Goal: Task Accomplishment & Management: Manage account settings

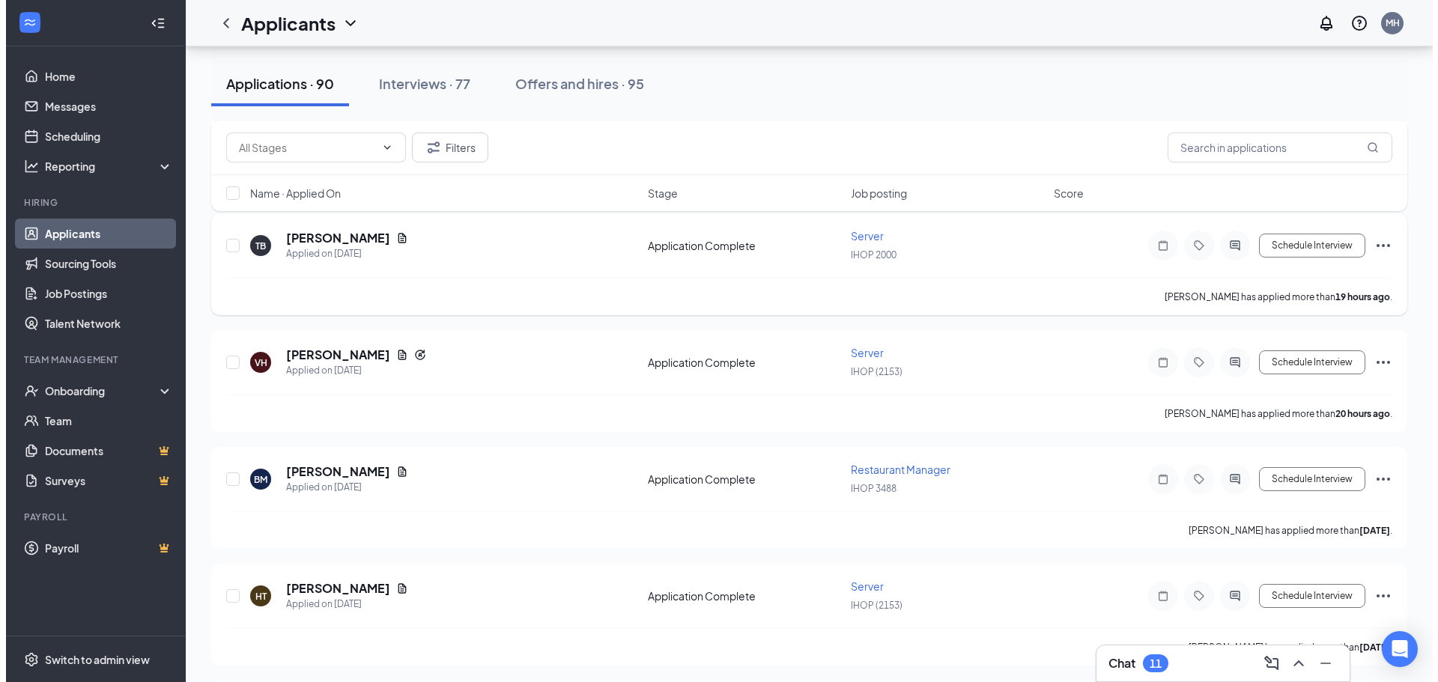
scroll to position [225, 0]
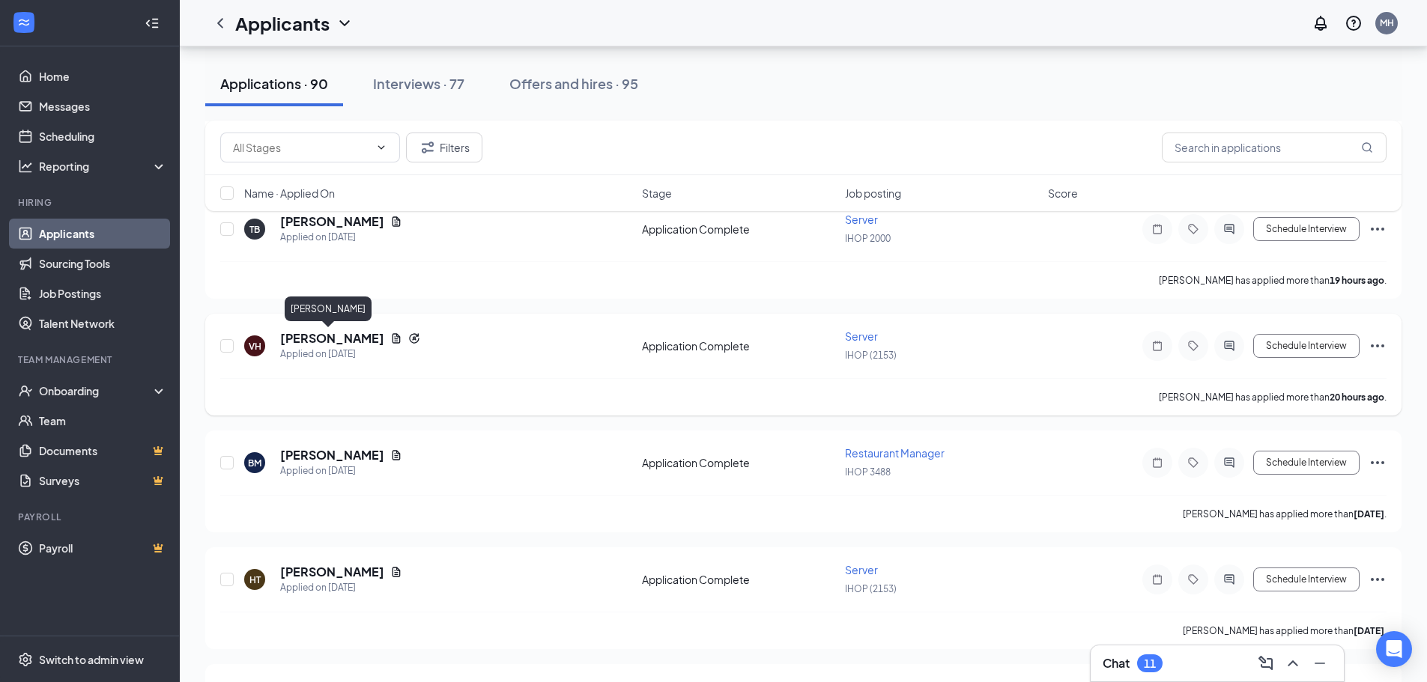
click at [329, 337] on h5 "[PERSON_NAME]" at bounding box center [332, 338] width 104 height 16
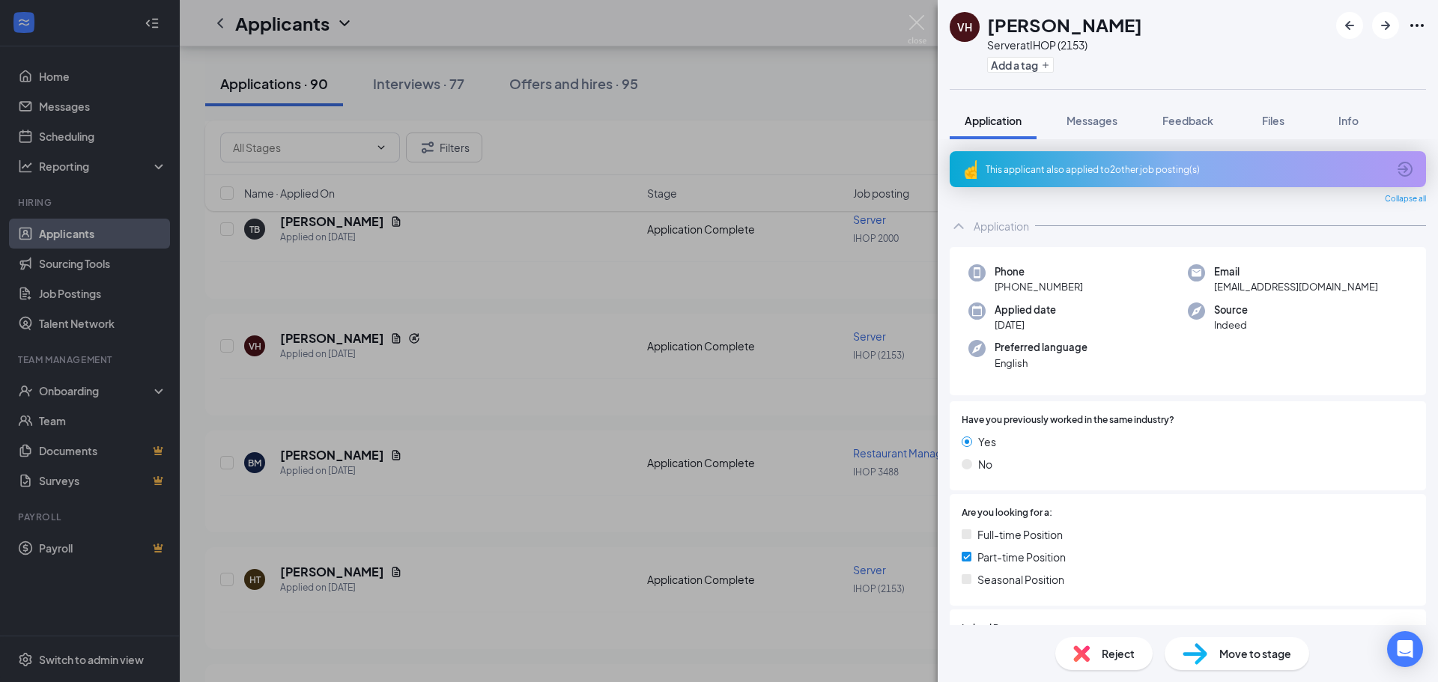
click at [1121, 160] on div "This applicant also applied to 2 other job posting(s)" at bounding box center [1188, 169] width 476 height 36
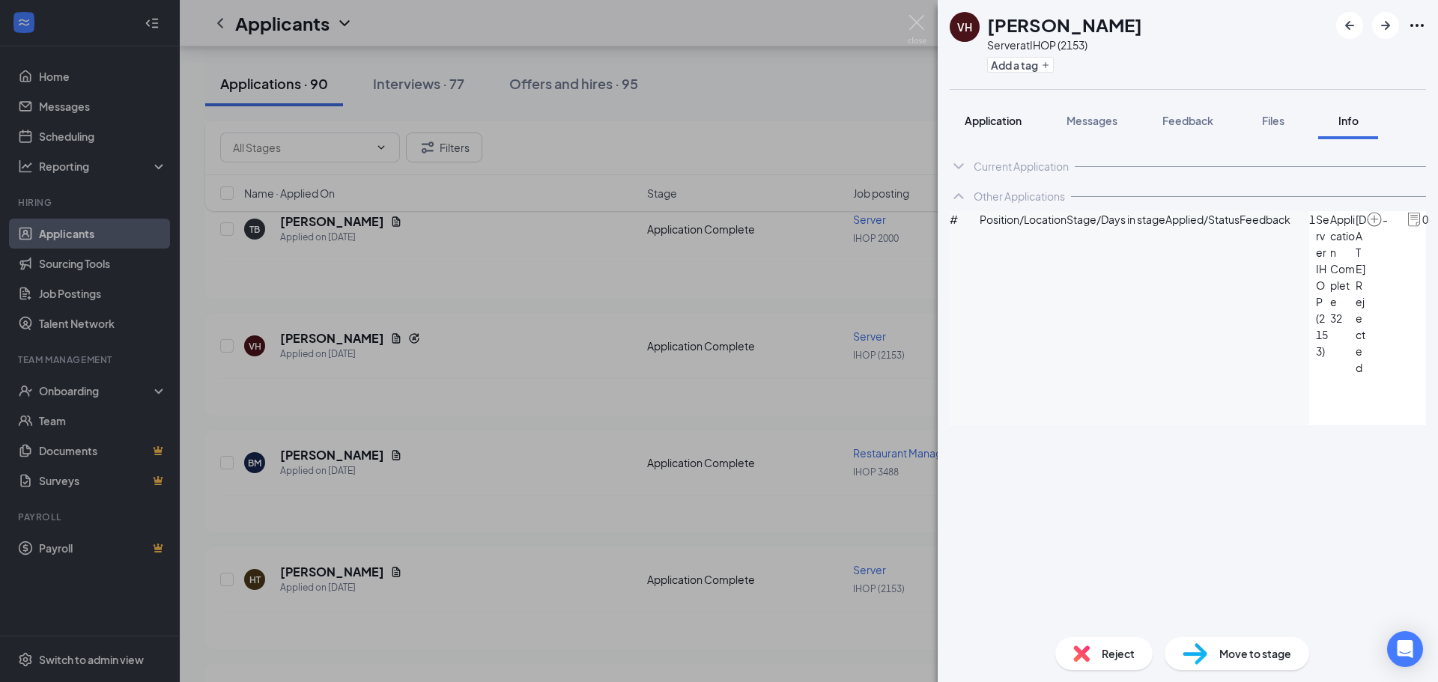
click at [998, 118] on span "Application" at bounding box center [993, 120] width 57 height 13
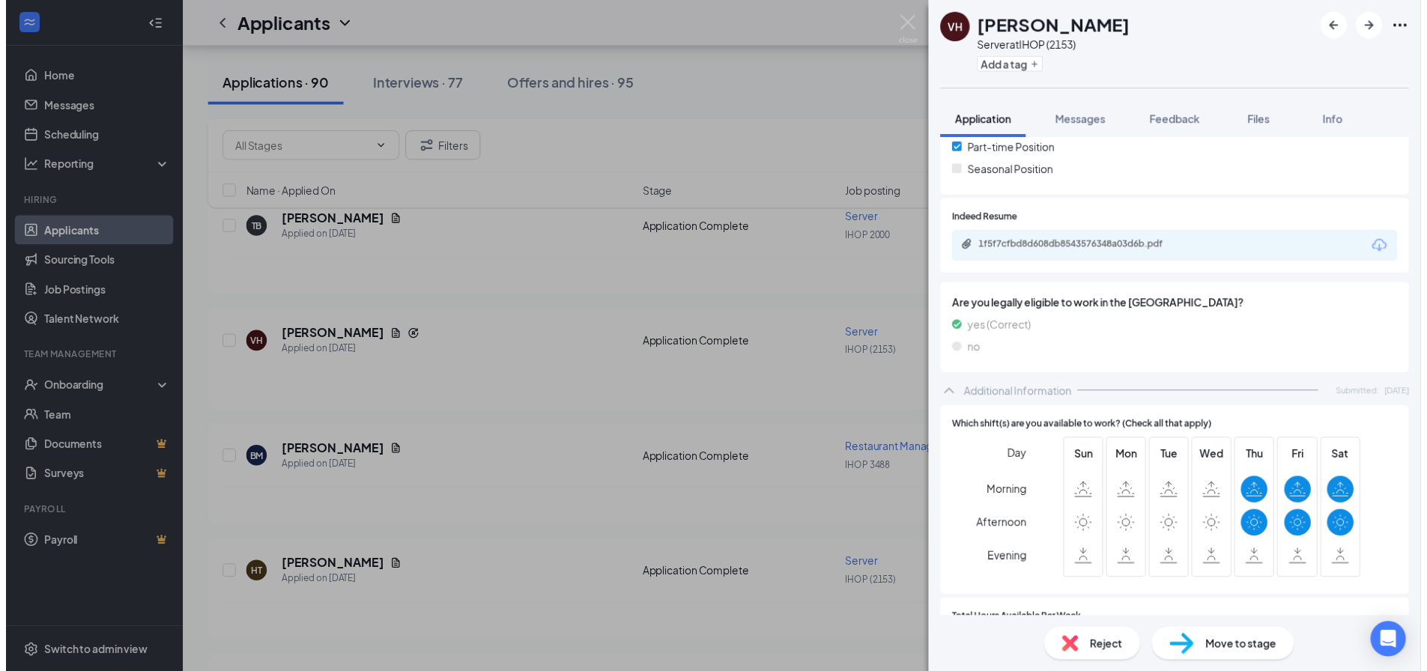
scroll to position [375, 0]
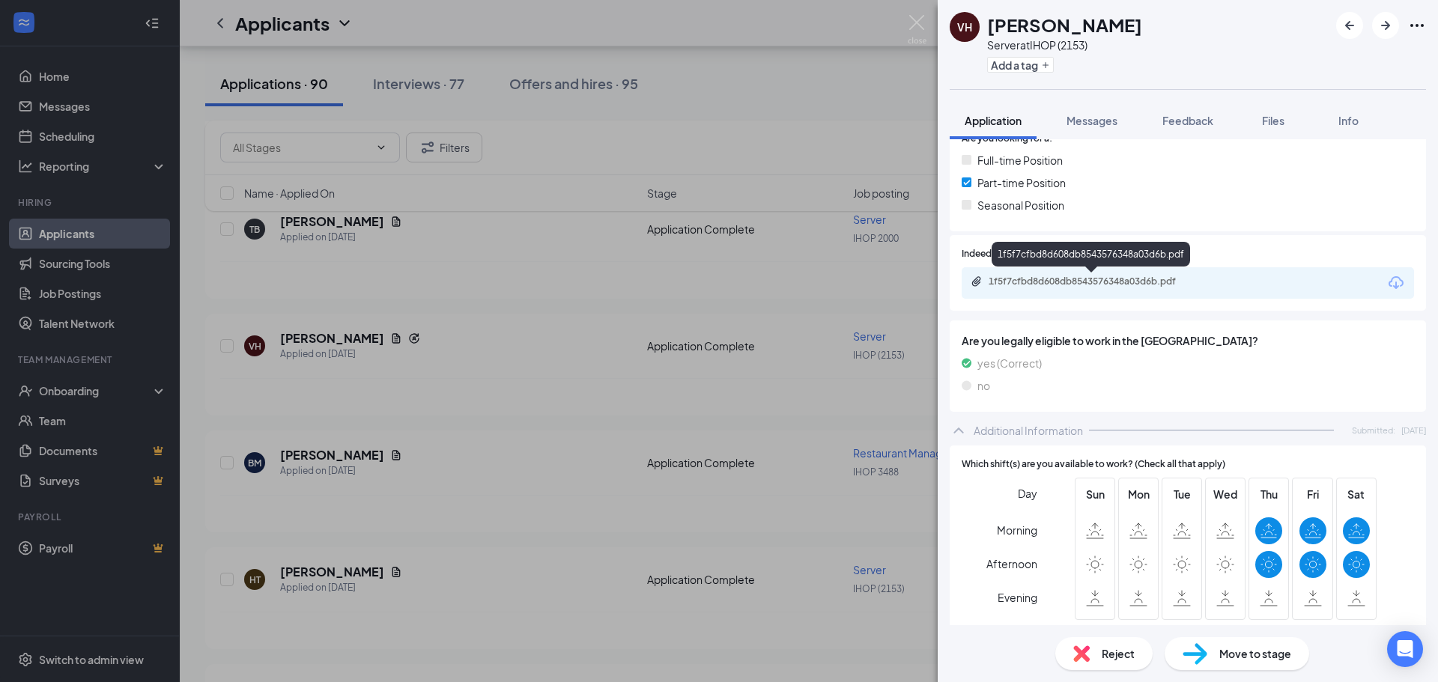
click at [1053, 281] on div "1f5f7cfbd8d608db8543576348a03d6b.pdf" at bounding box center [1094, 282] width 210 height 12
click at [580, 318] on div "VH [PERSON_NAME] Server at IHOP (2153) Add a tag Application Messages Feedback …" at bounding box center [719, 341] width 1438 height 682
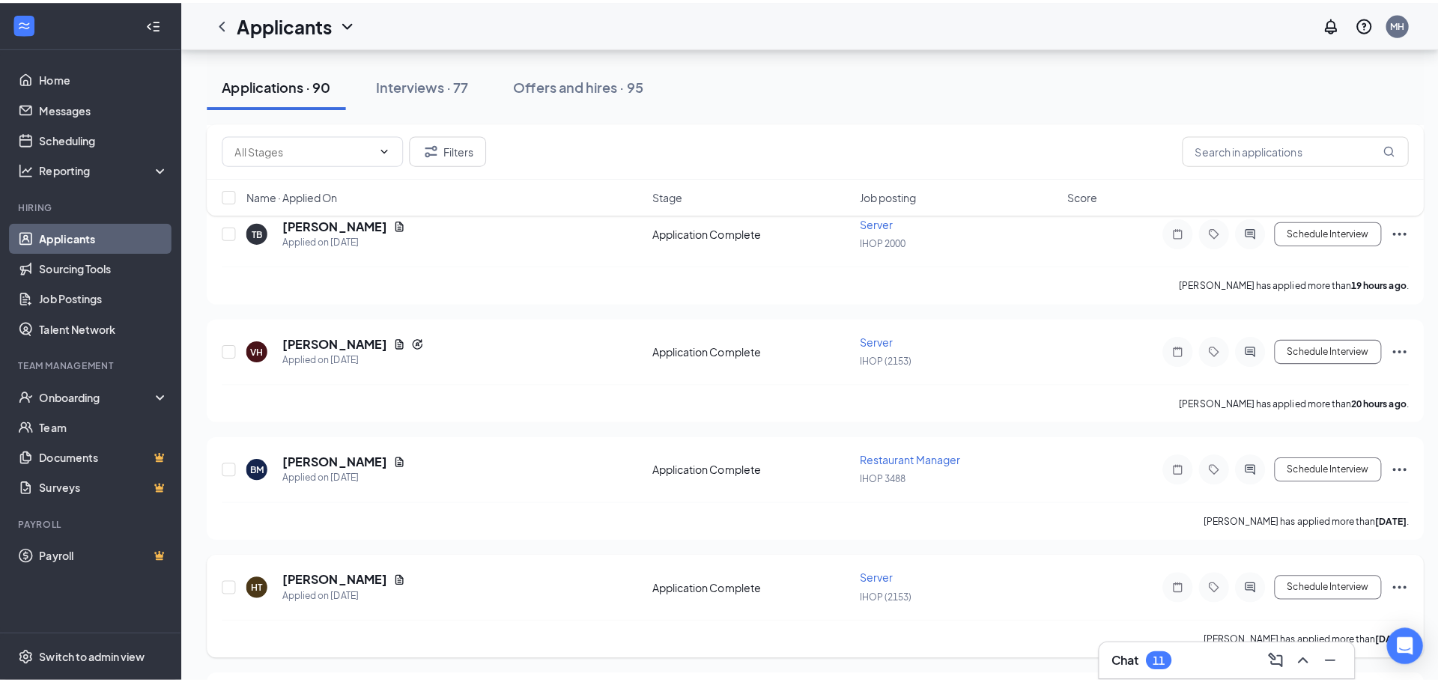
scroll to position [449, 0]
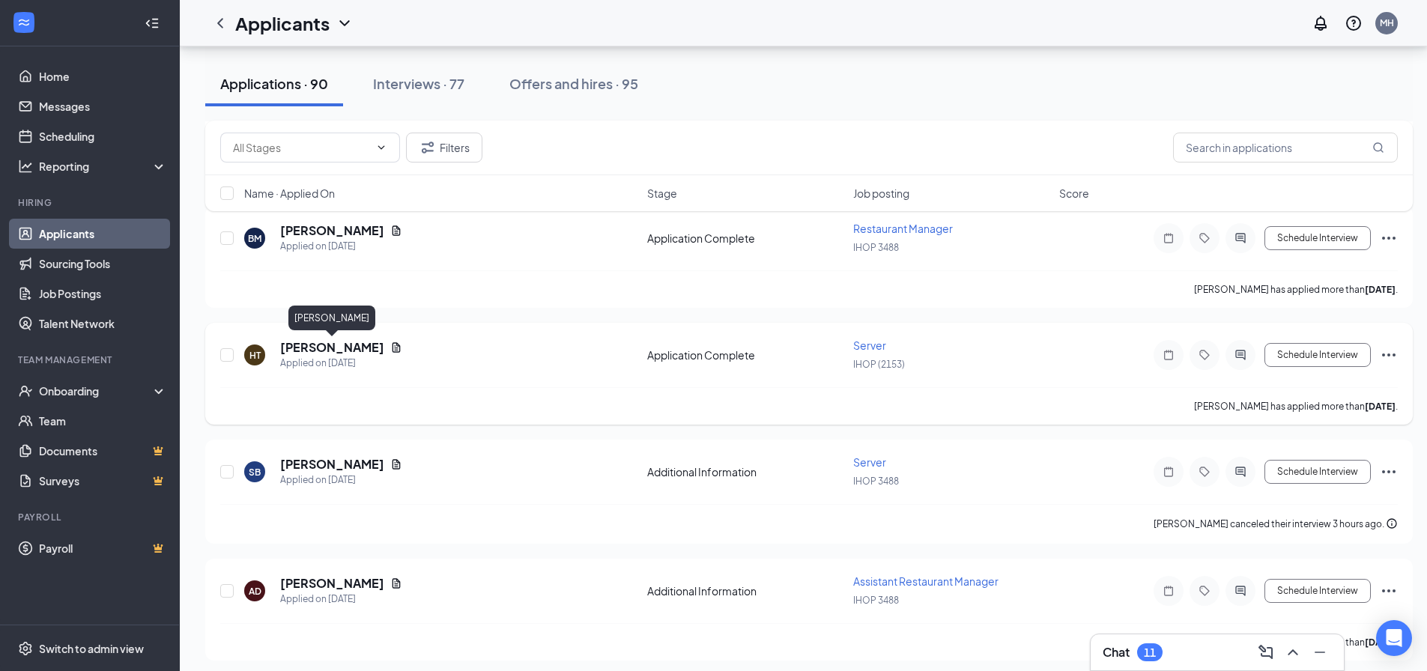
click at [341, 352] on h5 "[PERSON_NAME]" at bounding box center [332, 347] width 104 height 16
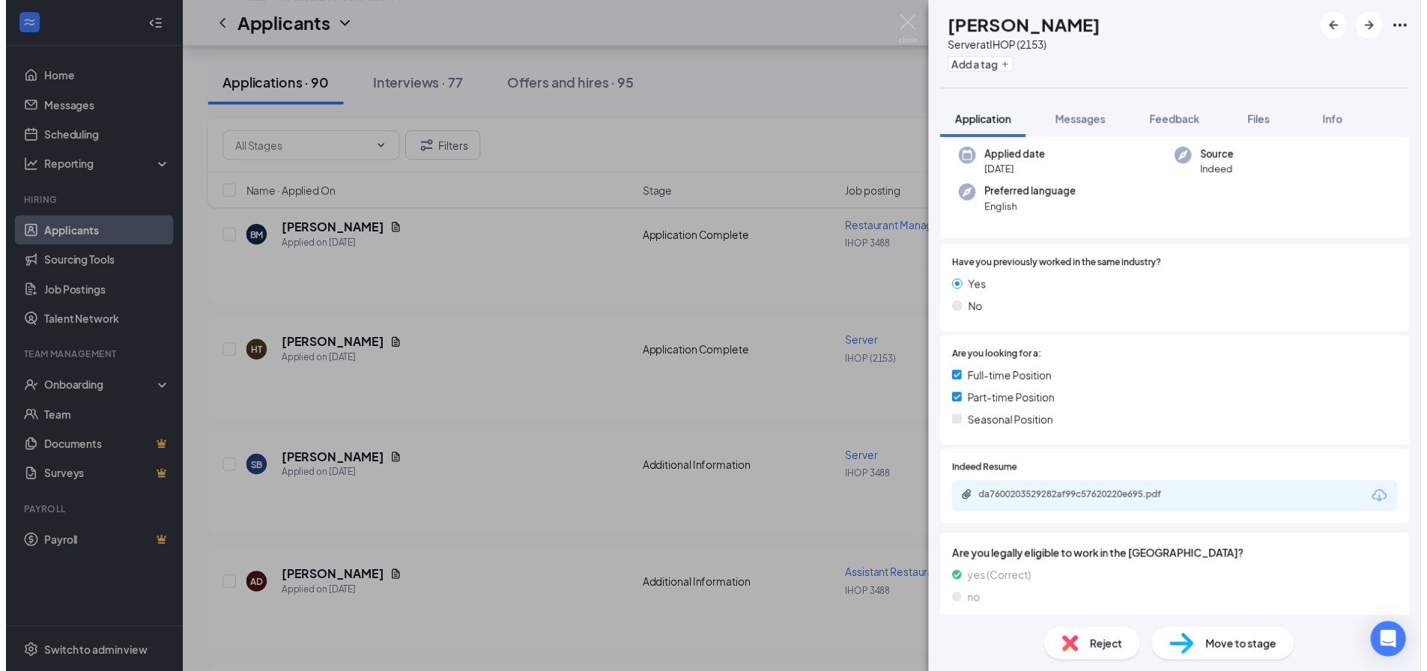
scroll to position [75, 0]
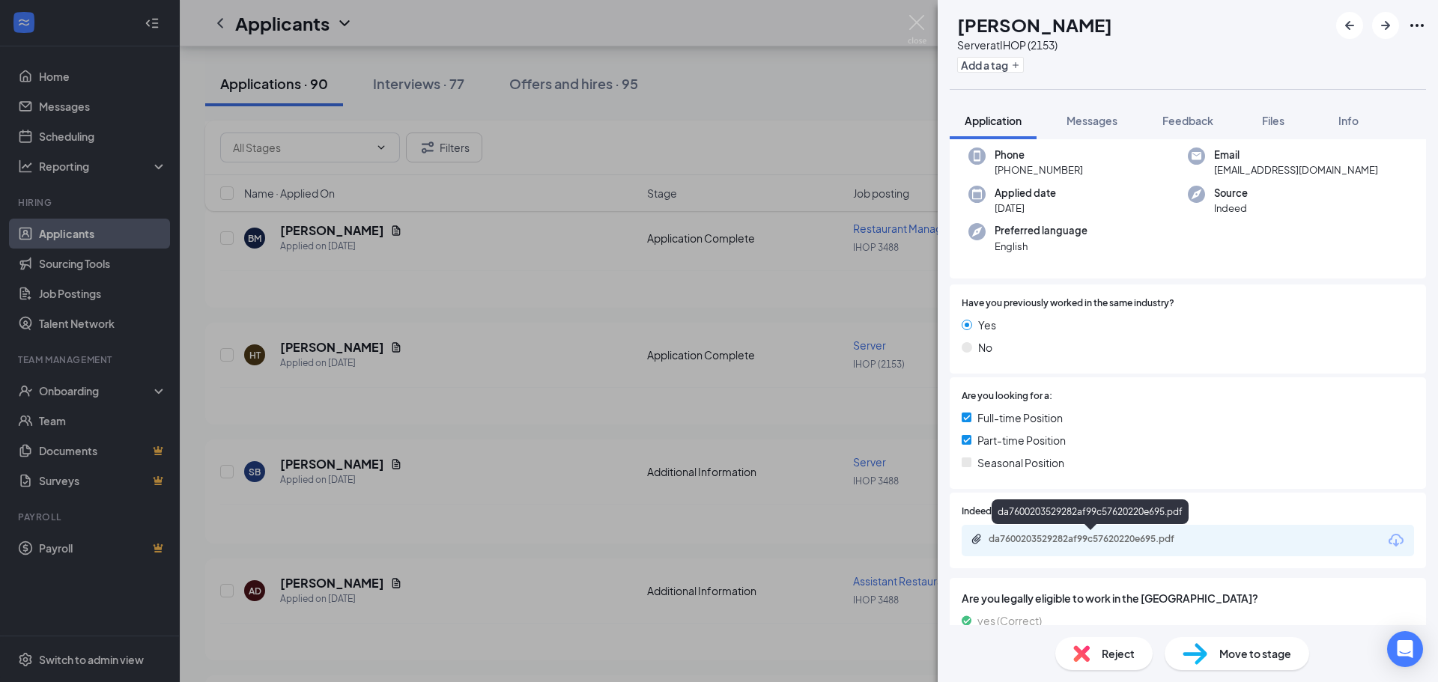
click at [1103, 540] on div "da7600203529282af99c57620220e695.pdf" at bounding box center [1094, 539] width 210 height 12
click at [565, 377] on div "HT [PERSON_NAME] Server at IHOP (2153) Add a tag Application Messages Feedback …" at bounding box center [719, 341] width 1438 height 682
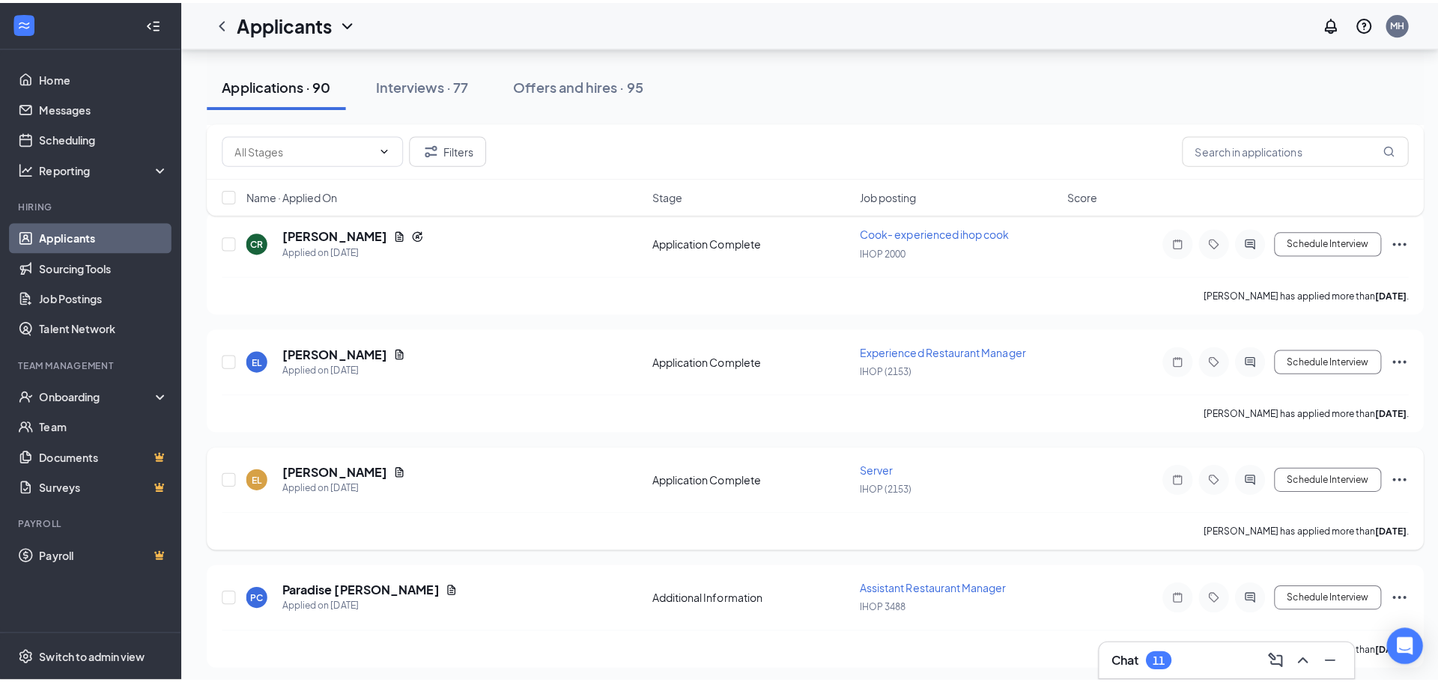
scroll to position [1049, 0]
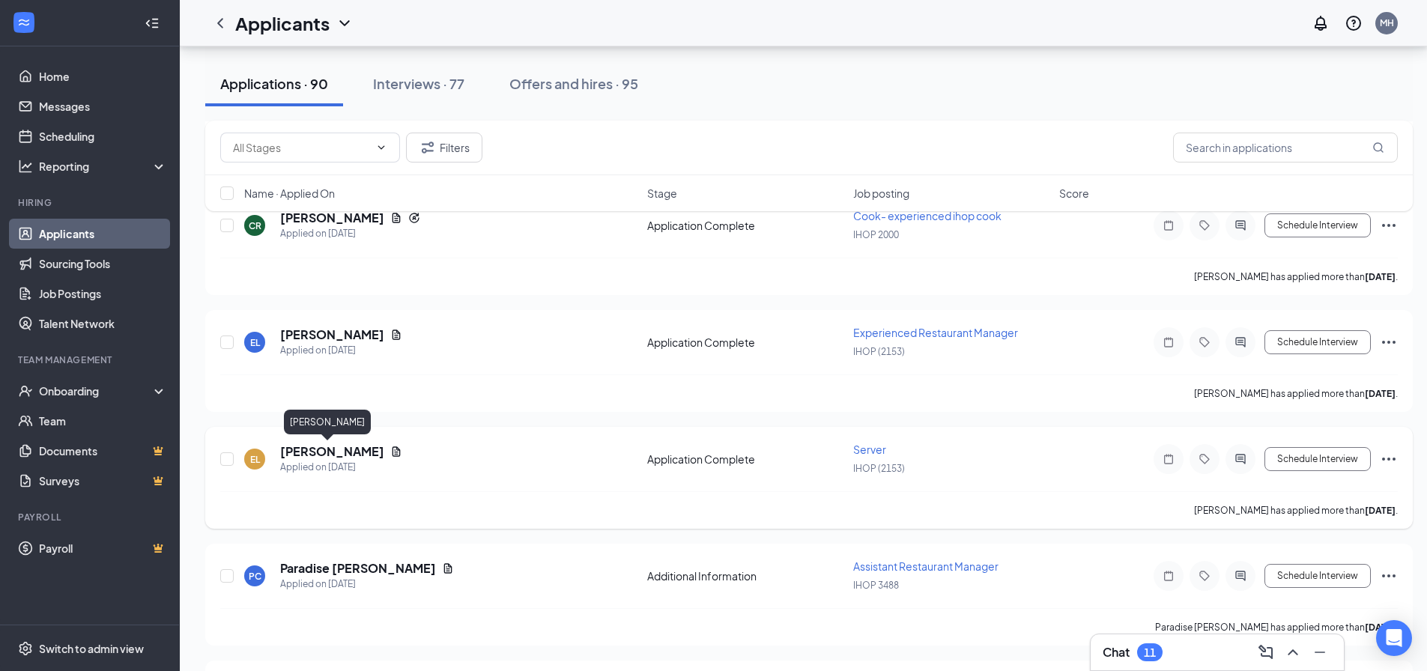
click at [327, 455] on h5 "[PERSON_NAME]" at bounding box center [332, 451] width 104 height 16
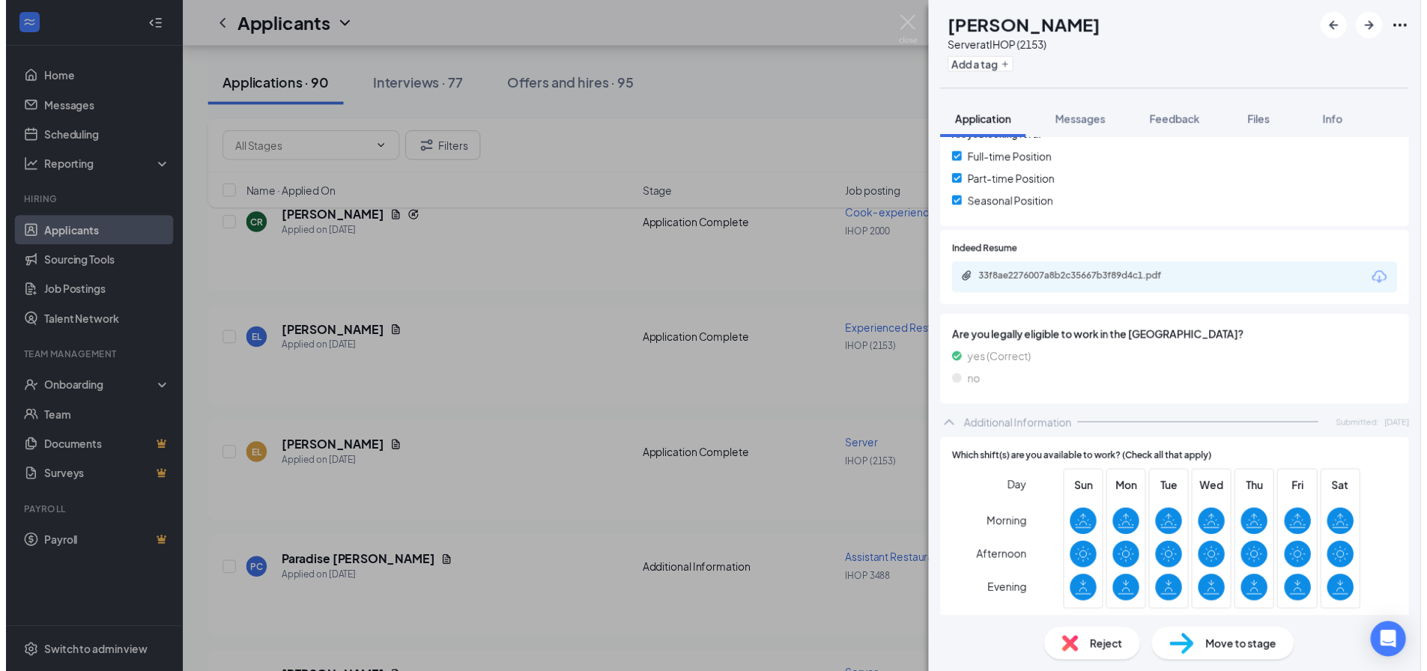
scroll to position [375, 0]
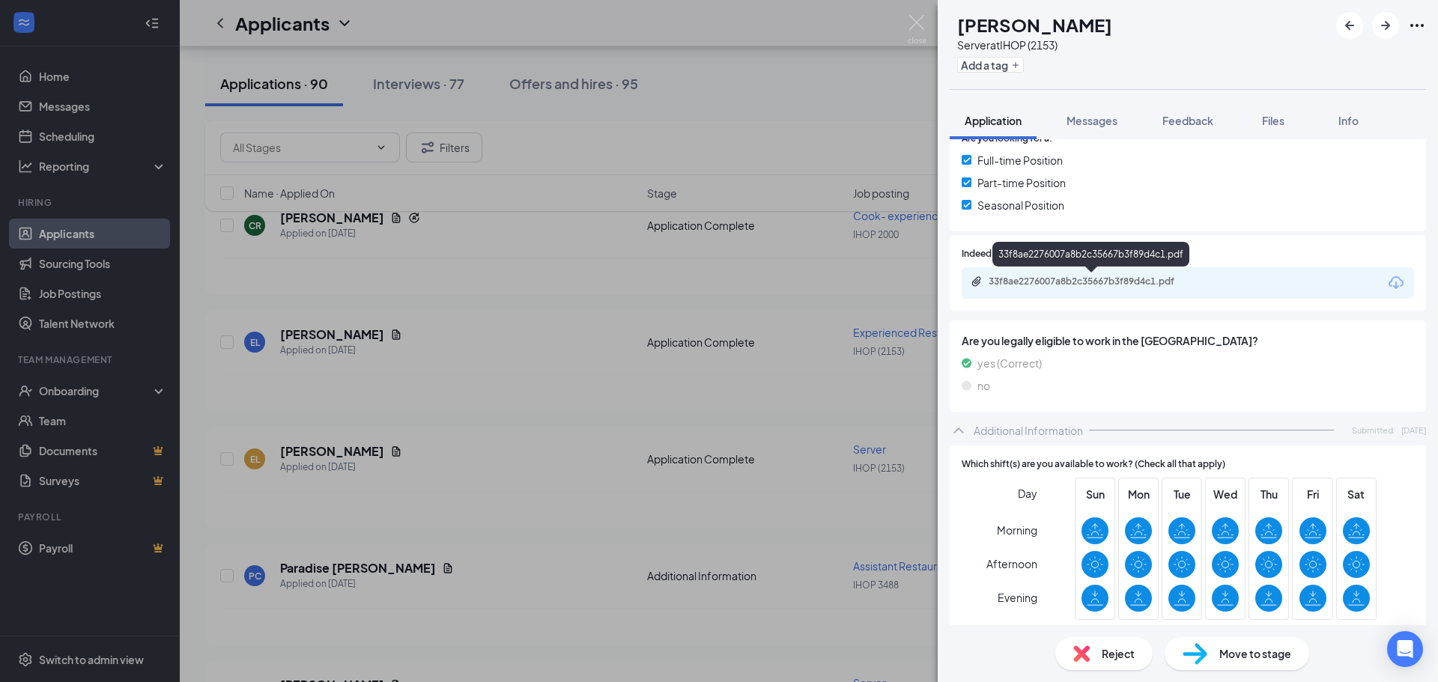
click at [1055, 282] on div "33f8ae2276007a8b2c35667b3f89d4c1.pdf" at bounding box center [1094, 282] width 210 height 12
click at [607, 282] on div "EL [PERSON_NAME] Server at IHOP (2153) Add a tag Application Messages Feedback …" at bounding box center [719, 341] width 1438 height 682
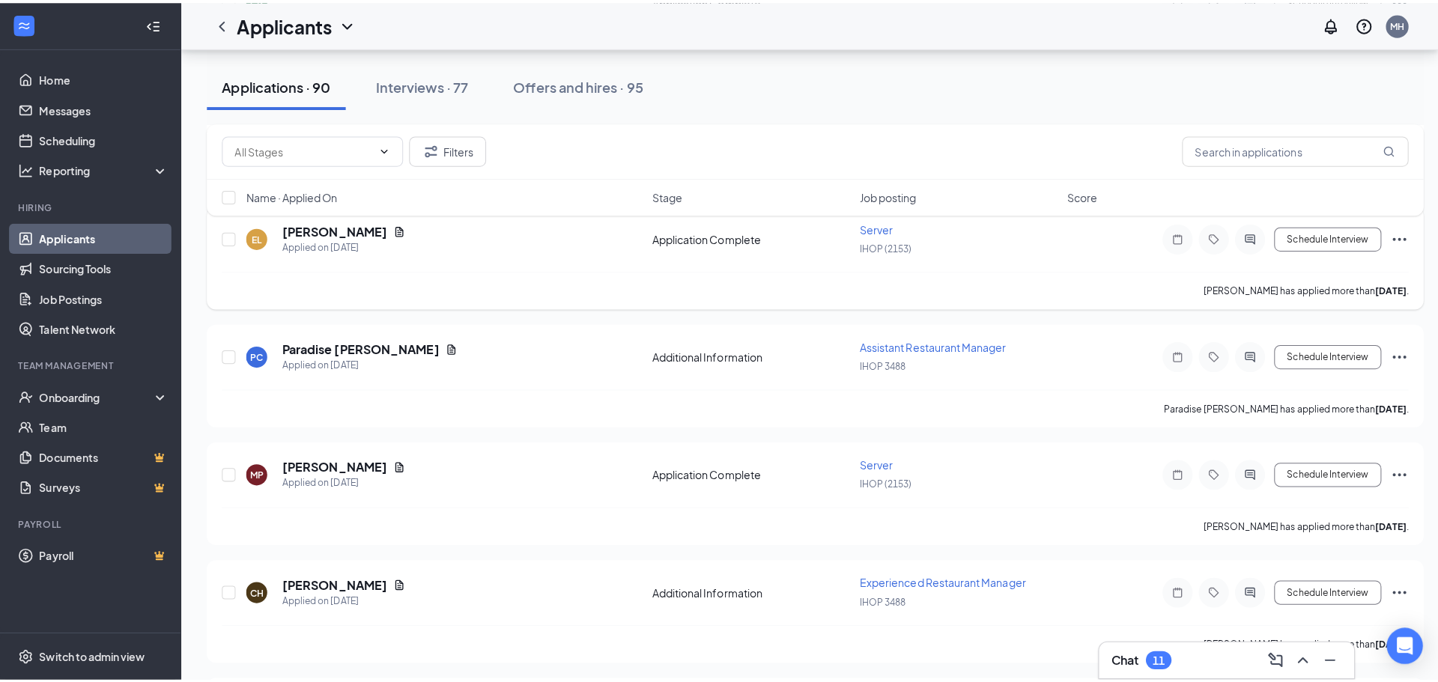
scroll to position [1348, 0]
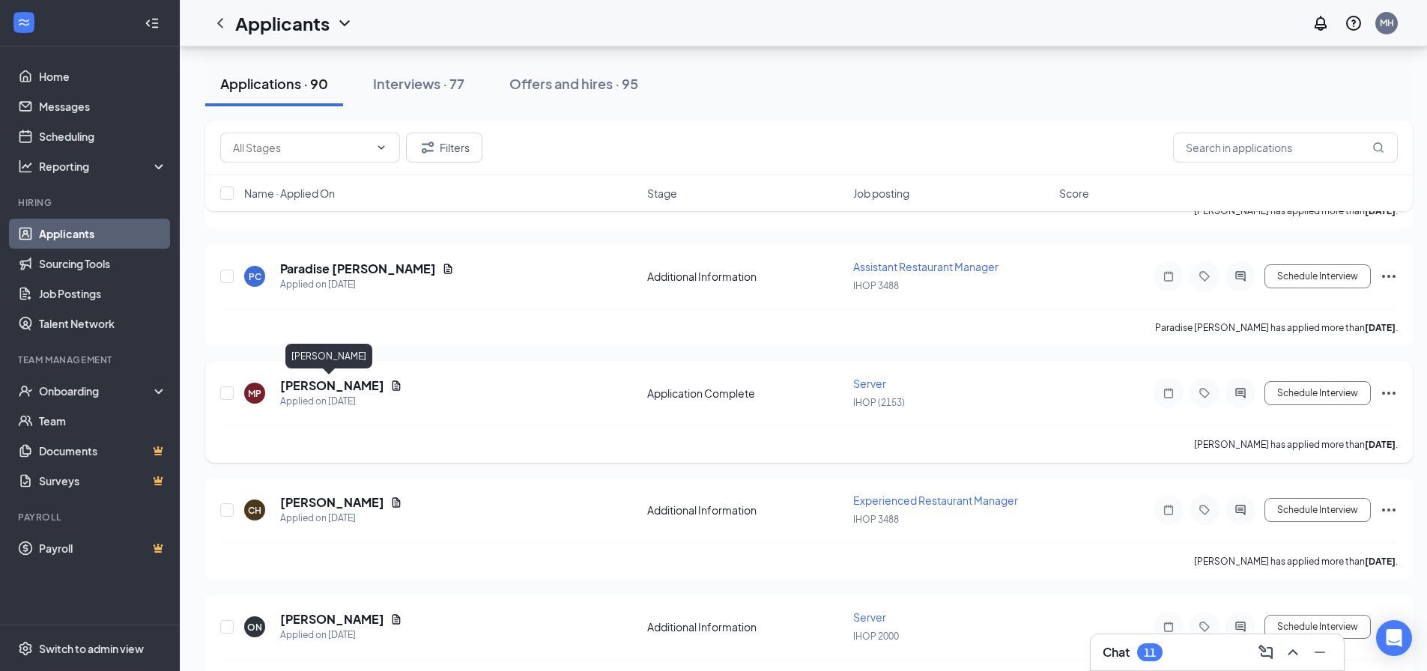
click at [308, 384] on h5 "[PERSON_NAME]" at bounding box center [332, 386] width 104 height 16
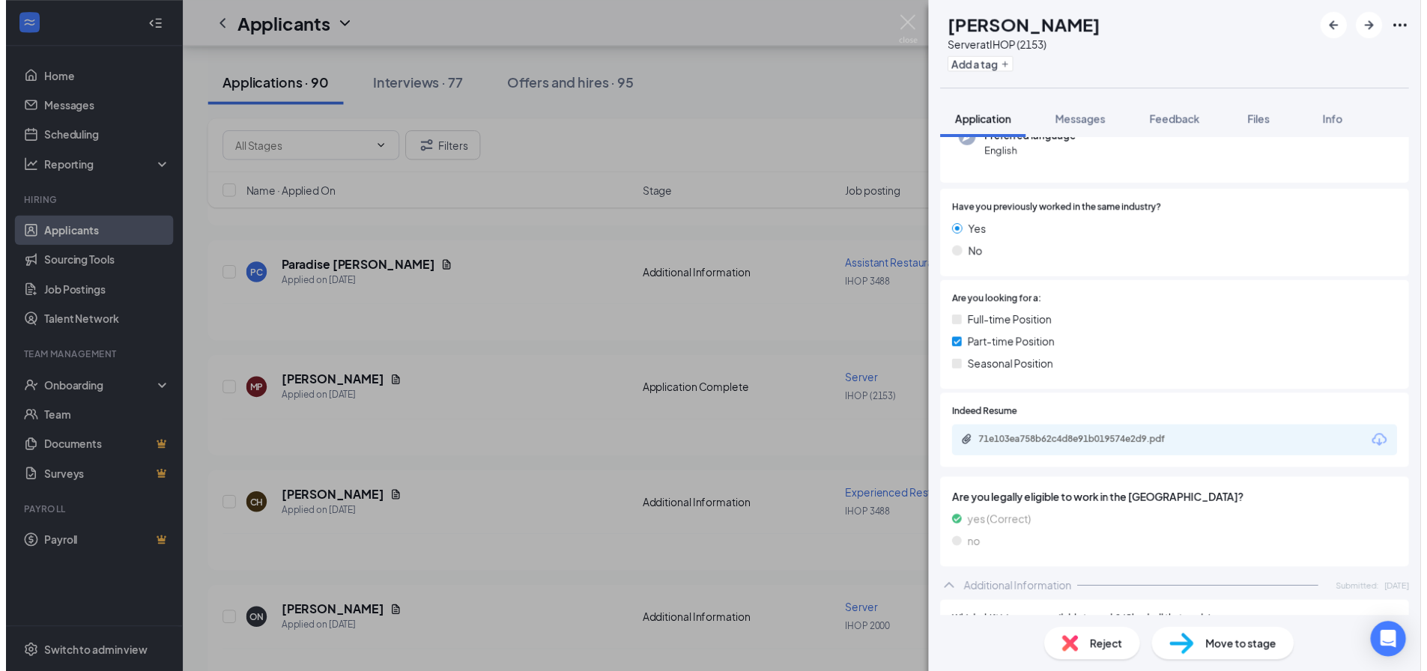
scroll to position [157, 0]
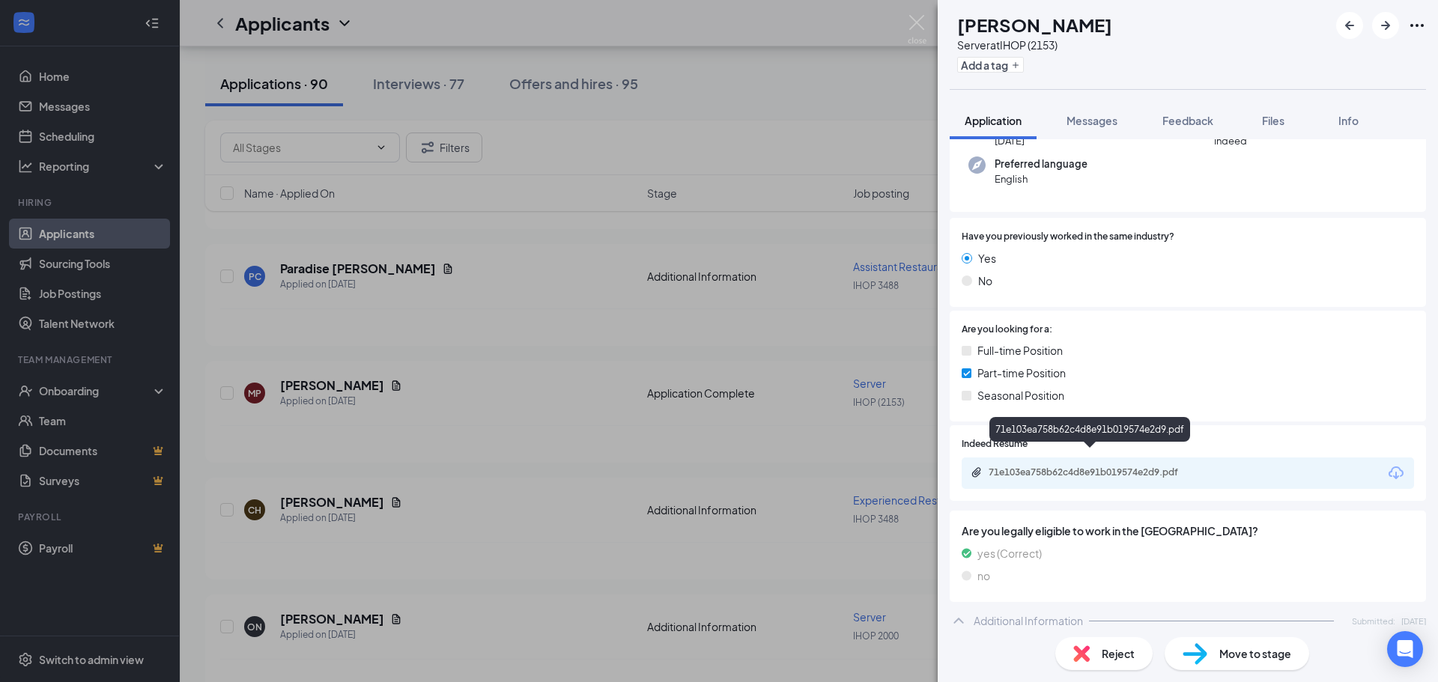
click at [1094, 467] on div "71e103ea758b62c4d8e91b019574e2d9.pdf" at bounding box center [1094, 473] width 210 height 12
click at [515, 379] on div "MP [PERSON_NAME] Server at IHOP (2153) Add a tag Application Messages Feedback …" at bounding box center [719, 341] width 1438 height 682
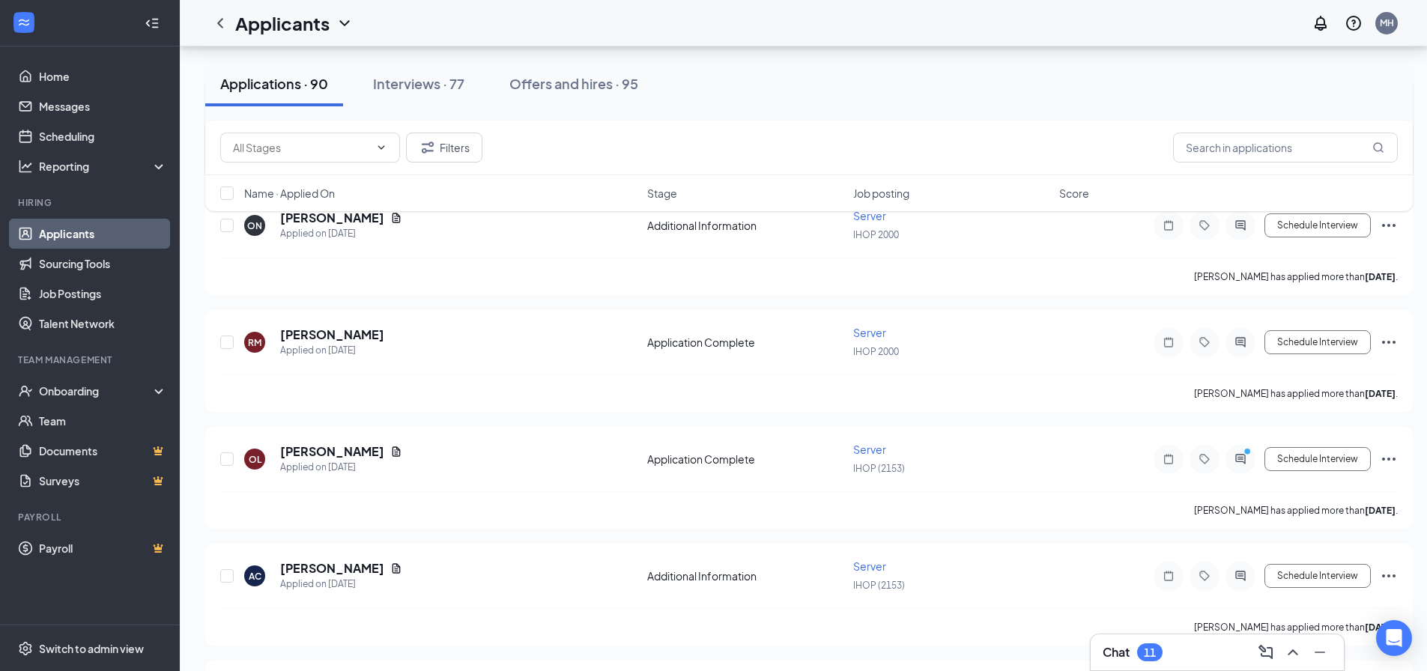
scroll to position [1798, 0]
